Goal: Task Accomplishment & Management: Manage account settings

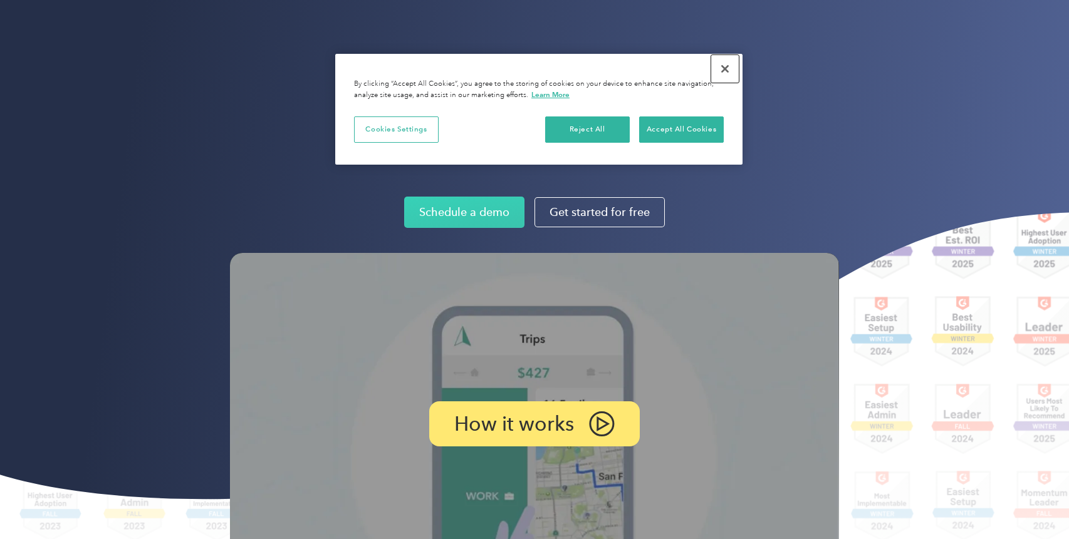
click at [725, 65] on button "Close" at bounding box center [725, 69] width 28 height 28
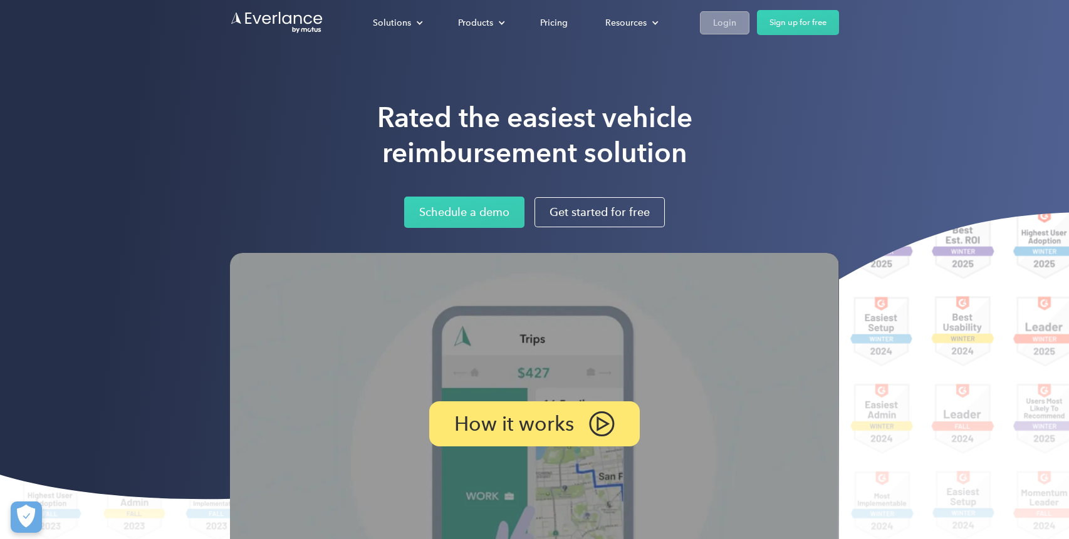
click at [720, 24] on div "Login" at bounding box center [724, 23] width 23 height 16
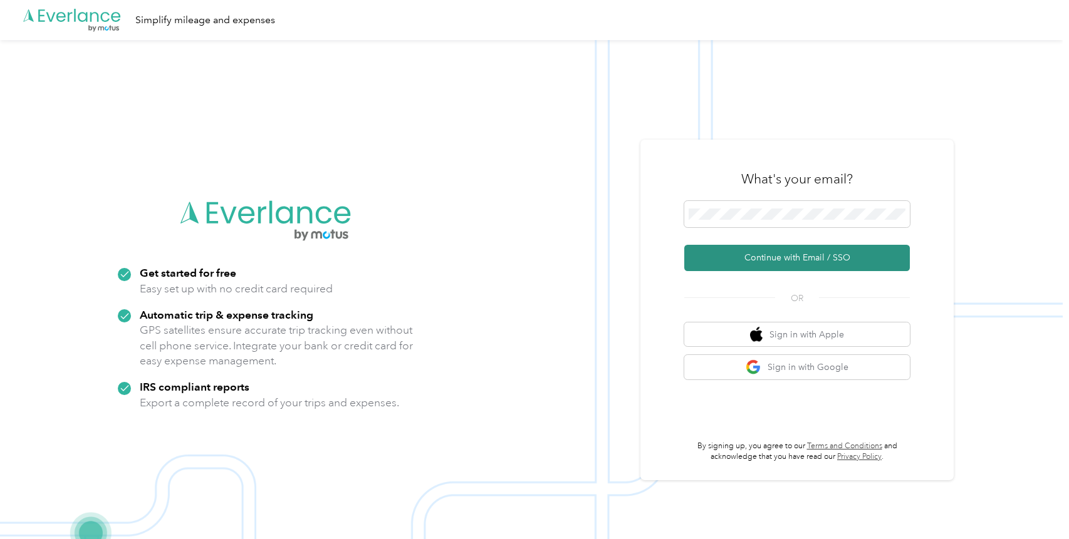
click at [784, 261] on button "Continue with Email / SSO" at bounding box center [797, 258] width 226 height 26
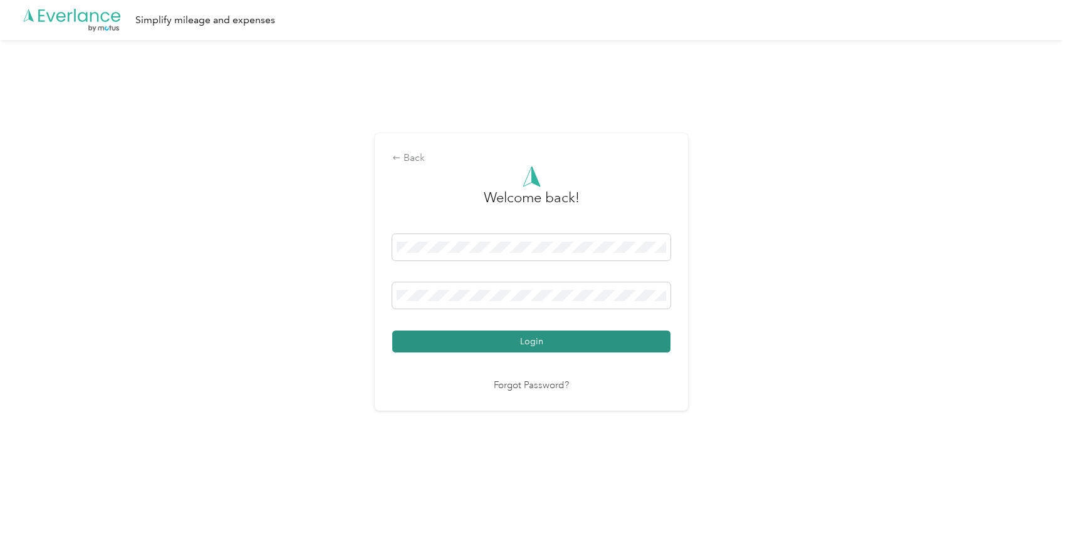
click at [454, 336] on button "Login" at bounding box center [531, 342] width 278 height 22
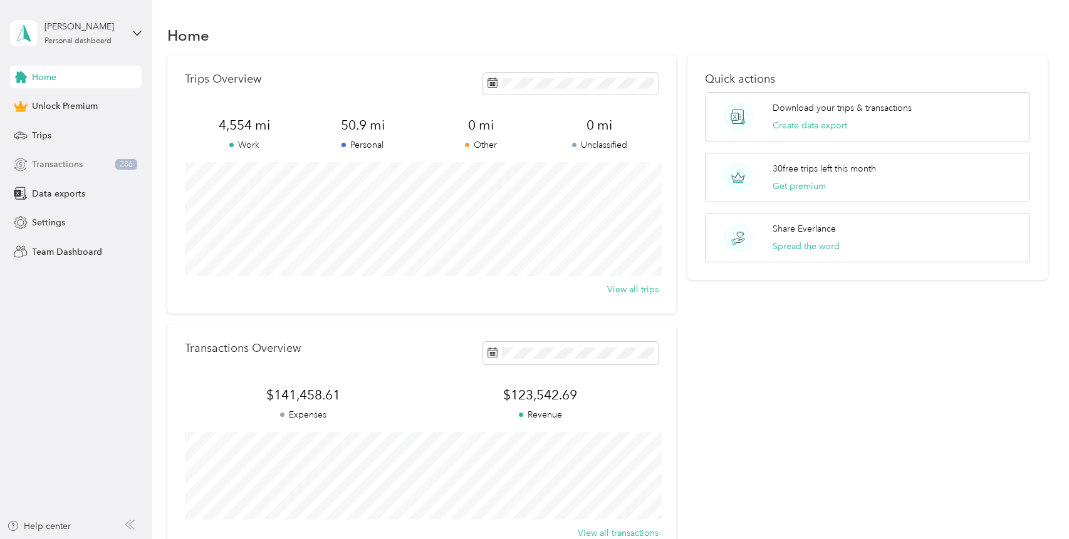
click at [73, 164] on span "Transactions" at bounding box center [57, 164] width 51 height 13
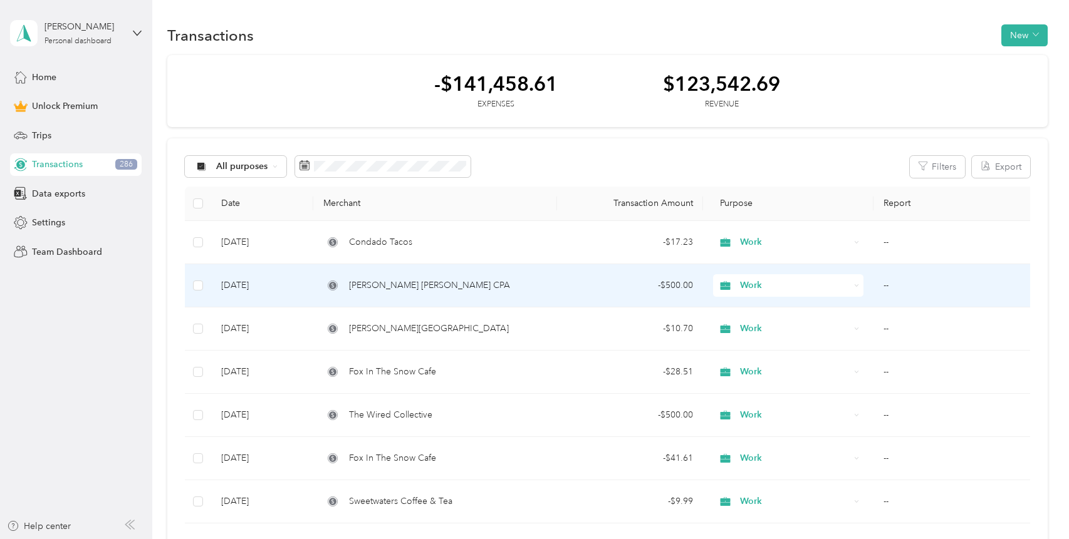
click at [409, 284] on span "[PERSON_NAME] [PERSON_NAME] CPA" at bounding box center [429, 286] width 161 height 14
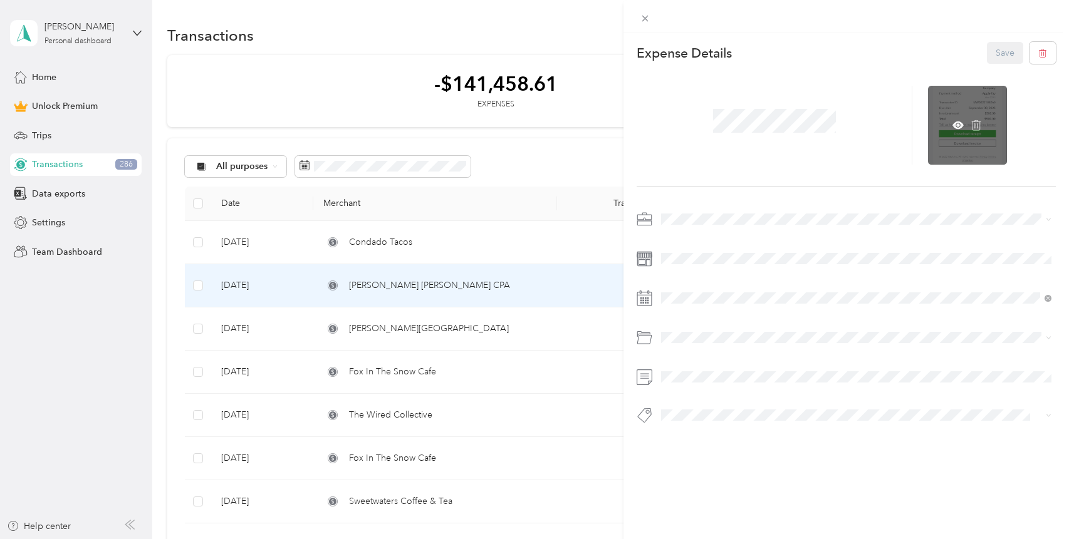
drag, startPoint x: 972, startPoint y: 135, endPoint x: 989, endPoint y: 141, distance: 17.8
click at [989, 141] on div at bounding box center [967, 125] width 79 height 79
click at [959, 125] on icon at bounding box center [959, 125] width 4 height 4
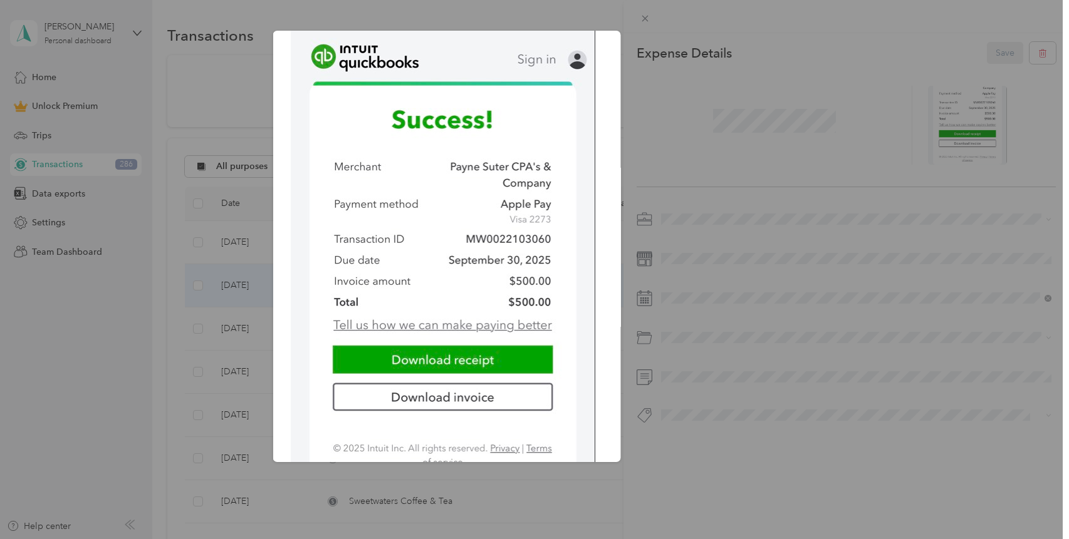
scroll to position [208, 0]
